Goal: Contribute content: Contribute content

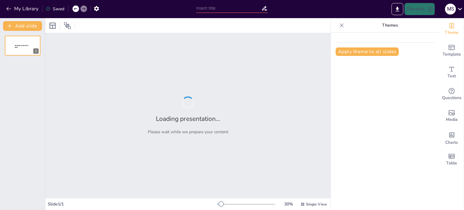
type input "Estrategias de Prevención Sísmica: Un Enfoque para Adolescentes"
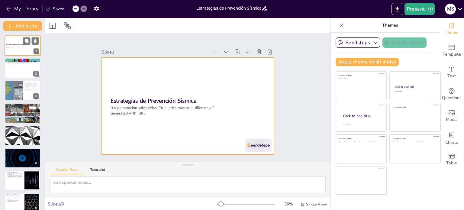
click at [19, 48] on div at bounding box center [23, 45] width 36 height 21
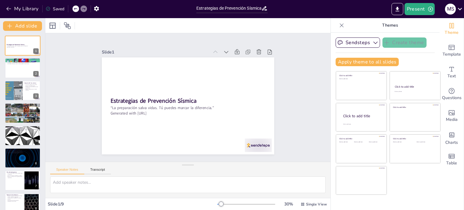
click at [338, 22] on icon at bounding box center [341, 25] width 6 height 6
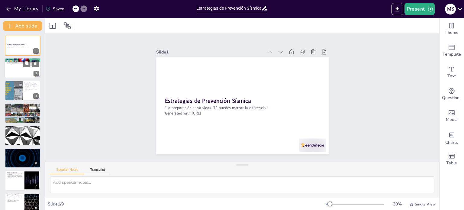
click at [14, 65] on div at bounding box center [23, 68] width 36 height 21
type textarea "El movimiento de placas tectónicas es la principal causa de los sismos. Estas p…"
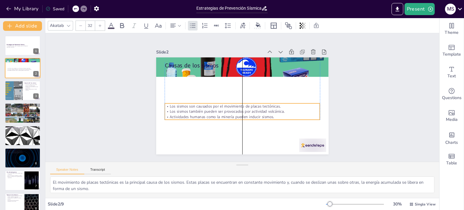
drag, startPoint x: 207, startPoint y: 81, endPoint x: 207, endPoint y: 114, distance: 33.2
click at [207, 114] on p "Actividades humanas como la minería pueden inducir sismos." at bounding box center [242, 116] width 155 height 5
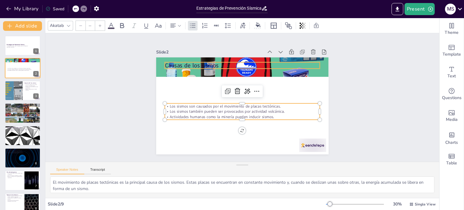
type input "48"
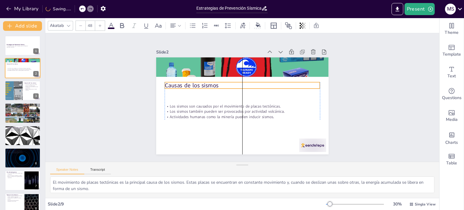
drag, startPoint x: 191, startPoint y: 63, endPoint x: 192, endPoint y: 83, distance: 19.9
click at [192, 83] on p "Causas de los sismos" at bounding box center [247, 86] width 145 height 70
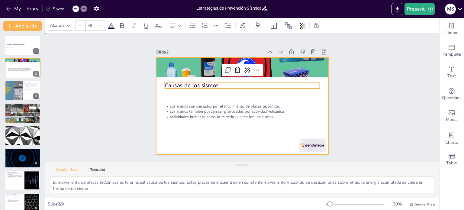
click at [199, 133] on div at bounding box center [240, 106] width 181 height 114
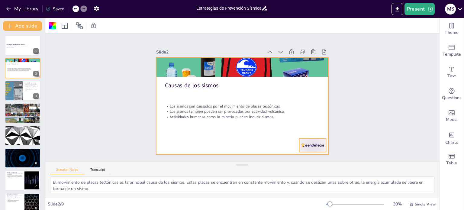
click at [309, 144] on div at bounding box center [307, 152] width 28 height 16
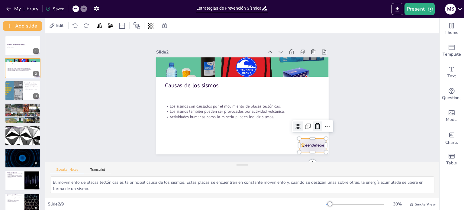
click at [308, 144] on icon at bounding box center [304, 147] width 7 height 7
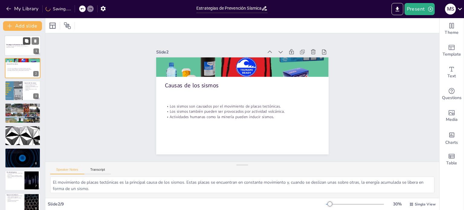
click at [24, 41] on icon at bounding box center [26, 41] width 4 height 4
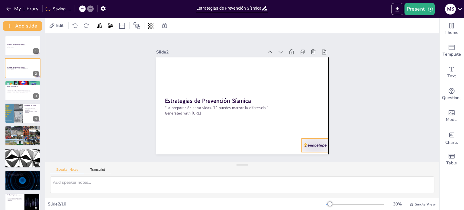
click at [313, 143] on div at bounding box center [314, 145] width 27 height 14
click at [316, 131] on icon at bounding box center [316, 134] width 6 height 6
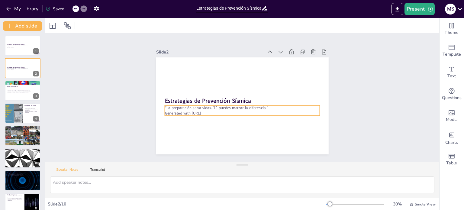
click at [219, 110] on p "Generated with [URL]" at bounding box center [240, 112] width 155 height 21
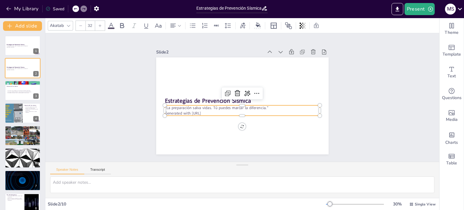
click at [219, 110] on p "Generated with [URL]" at bounding box center [240, 113] width 155 height 22
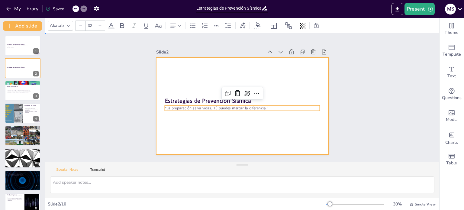
click at [212, 143] on div at bounding box center [241, 106] width 181 height 114
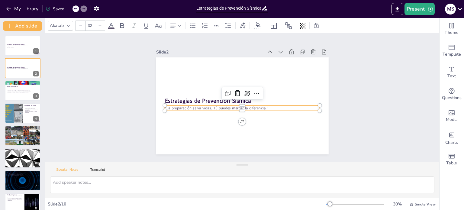
click at [207, 105] on p "“La preparación salva vidas. Tú puedes marcar la diferencia.”" at bounding box center [240, 107] width 153 height 37
click at [379, 133] on div "Slide 1 Estrategias de Prevención Sísmica “La preparación salva vidas. Tú puede…" at bounding box center [242, 97] width 394 height 128
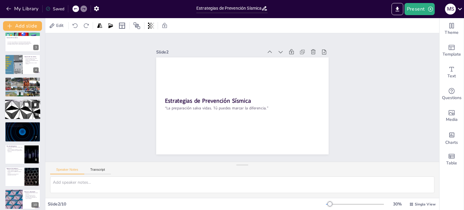
scroll to position [53, 0]
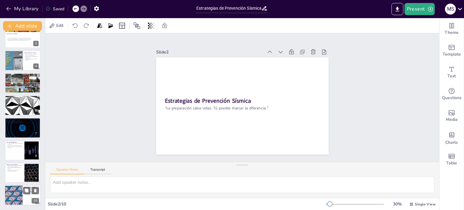
click at [16, 197] on div at bounding box center [13, 195] width 36 height 21
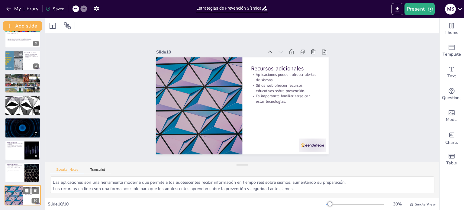
scroll to position [53, 0]
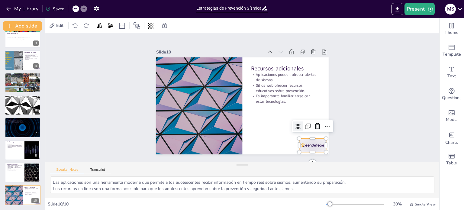
click at [298, 144] on div at bounding box center [307, 152] width 28 height 16
click at [315, 131] on icon at bounding box center [314, 134] width 6 height 6
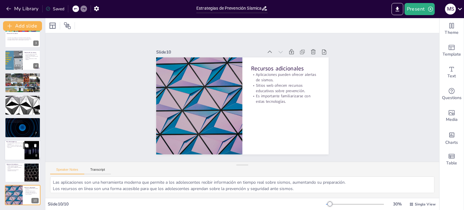
click at [11, 156] on div at bounding box center [23, 150] width 36 height 21
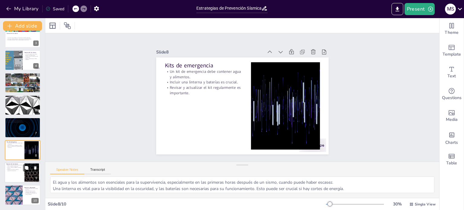
click at [24, 175] on div at bounding box center [23, 172] width 36 height 21
type textarea "Los simulacros son una forma efectiva de preparar a las personas para actuar rá…"
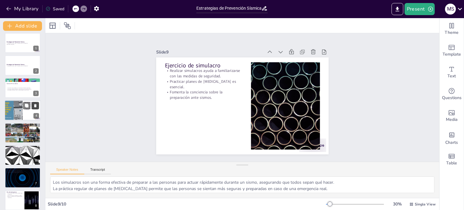
scroll to position [0, 0]
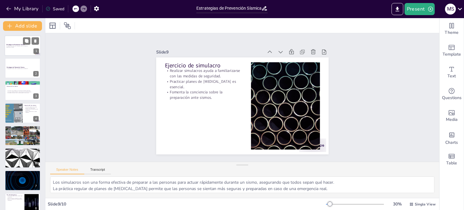
click at [14, 47] on p "Generated with [URL]" at bounding box center [22, 46] width 33 height 1
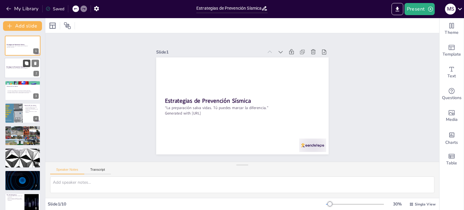
click at [24, 61] on button at bounding box center [26, 63] width 7 height 7
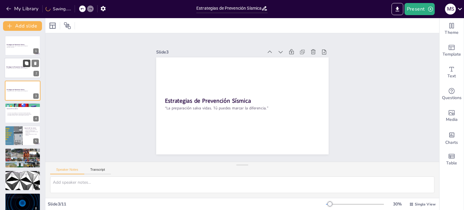
click at [28, 65] on icon at bounding box center [26, 63] width 4 height 4
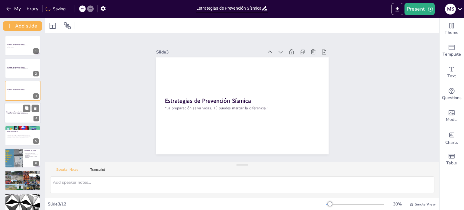
click at [17, 106] on div at bounding box center [23, 113] width 36 height 21
click at [23, 115] on div at bounding box center [23, 113] width 36 height 21
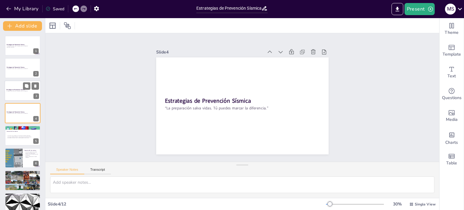
click at [18, 92] on div at bounding box center [23, 90] width 36 height 21
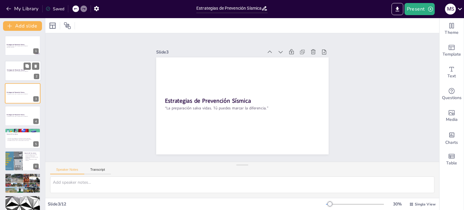
drag, startPoint x: 22, startPoint y: 70, endPoint x: 24, endPoint y: 75, distance: 5.6
click at [24, 75] on div at bounding box center [23, 71] width 36 height 20
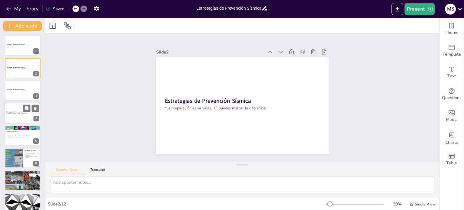
click at [5, 107] on div "Estrategias de Prevención Sísmica “La preparación salva vidas. Tú puedes marcar…" at bounding box center [23, 113] width 36 height 21
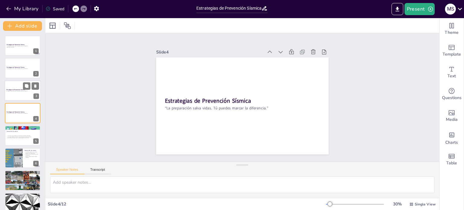
click at [13, 89] on strong "Estrategias de Prevención Sísmica" at bounding box center [15, 90] width 18 height 2
click at [36, 108] on icon at bounding box center [35, 108] width 4 height 4
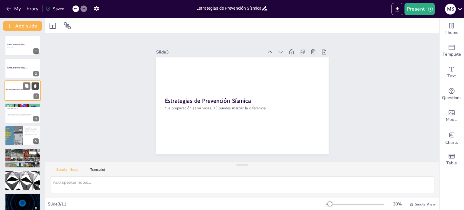
click at [37, 84] on icon at bounding box center [35, 86] width 4 height 4
type textarea "El movimiento de placas tectónicas es la principal causa de los sismos. Estas p…"
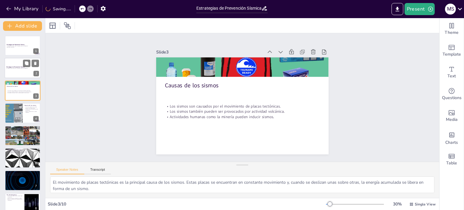
click at [18, 68] on p "“La preparación salva vidas. Tú puedes marcar la diferencia.”" at bounding box center [22, 68] width 33 height 1
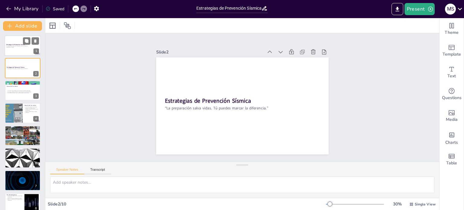
click at [17, 44] on strong "Estrategias de Prevención Sísmica" at bounding box center [15, 45] width 18 height 2
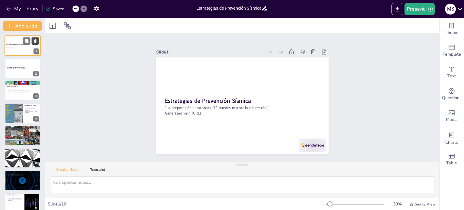
click at [36, 38] on button at bounding box center [35, 40] width 7 height 7
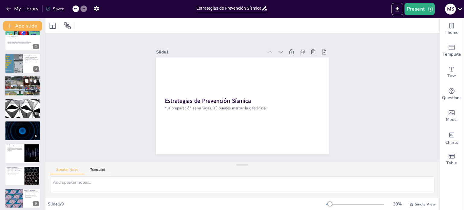
scroll to position [30, 0]
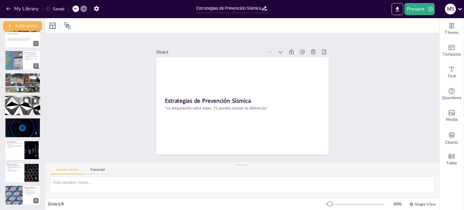
click at [22, 98] on p "La educación aumenta la seguridad de los jóvenes." at bounding box center [22, 97] width 33 height 1
type textarea "La educación sobre sismos empodera a los jóvenes, dándoles las herramientas nec…"
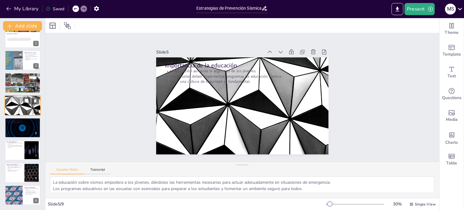
scroll to position [15, 0]
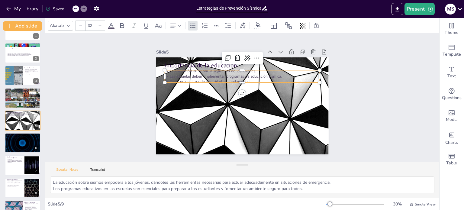
click at [199, 78] on p "Crear una cultura de seguridad es fundamental." at bounding box center [243, 81] width 155 height 21
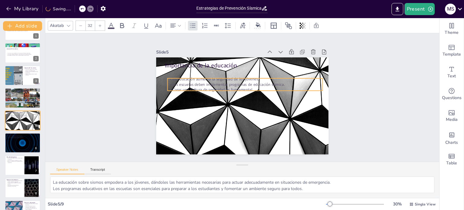
drag, startPoint x: 221, startPoint y: 76, endPoint x: 221, endPoint y: 84, distance: 7.3
click at [221, 84] on p "Las escuelas deben implementar programas de educación sísmica." at bounding box center [246, 84] width 155 height 21
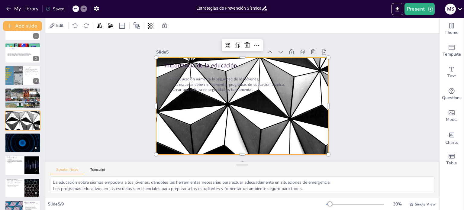
click at [223, 112] on div at bounding box center [241, 106] width 181 height 114
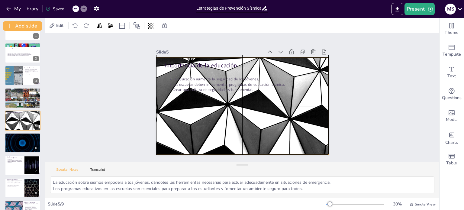
click at [223, 110] on div at bounding box center [240, 105] width 189 height 130
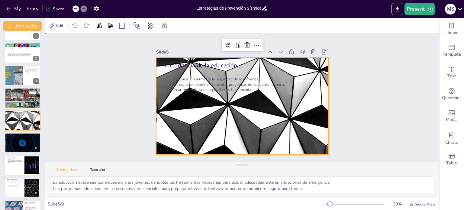
click at [367, 105] on div "Slide 1 Estrategias de Prevención Sísmica “La preparación salva vidas. Tú puede…" at bounding box center [242, 97] width 394 height 128
click at [305, 137] on div at bounding box center [241, 106] width 181 height 114
click at [229, 129] on div at bounding box center [241, 106] width 181 height 114
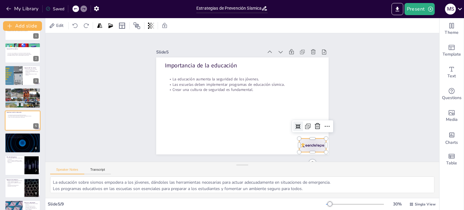
click at [306, 144] on div at bounding box center [307, 152] width 28 height 16
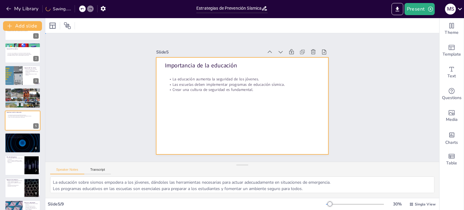
click at [248, 104] on div at bounding box center [241, 106] width 181 height 114
click at [208, 128] on div at bounding box center [242, 105] width 172 height 97
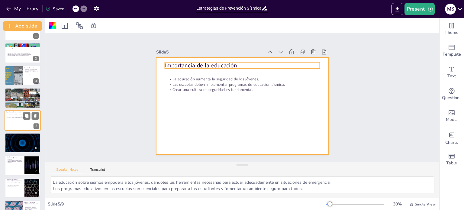
click at [21, 111] on p "Importancia de la educación" at bounding box center [22, 112] width 33 height 2
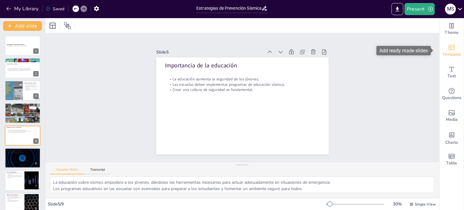
click at [446, 52] on span "Template" at bounding box center [451, 54] width 18 height 7
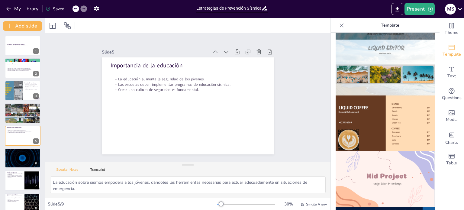
scroll to position [196, 0]
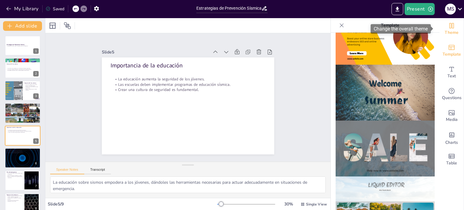
click at [450, 25] on div "Theme" at bounding box center [451, 29] width 24 height 22
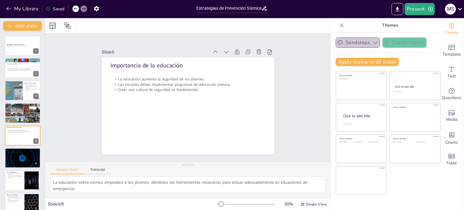
click at [372, 41] on icon "button" at bounding box center [375, 43] width 6 height 6
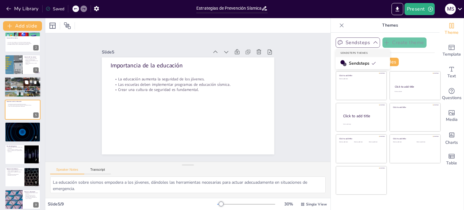
scroll to position [30, 0]
